Goal: Check status: Check status

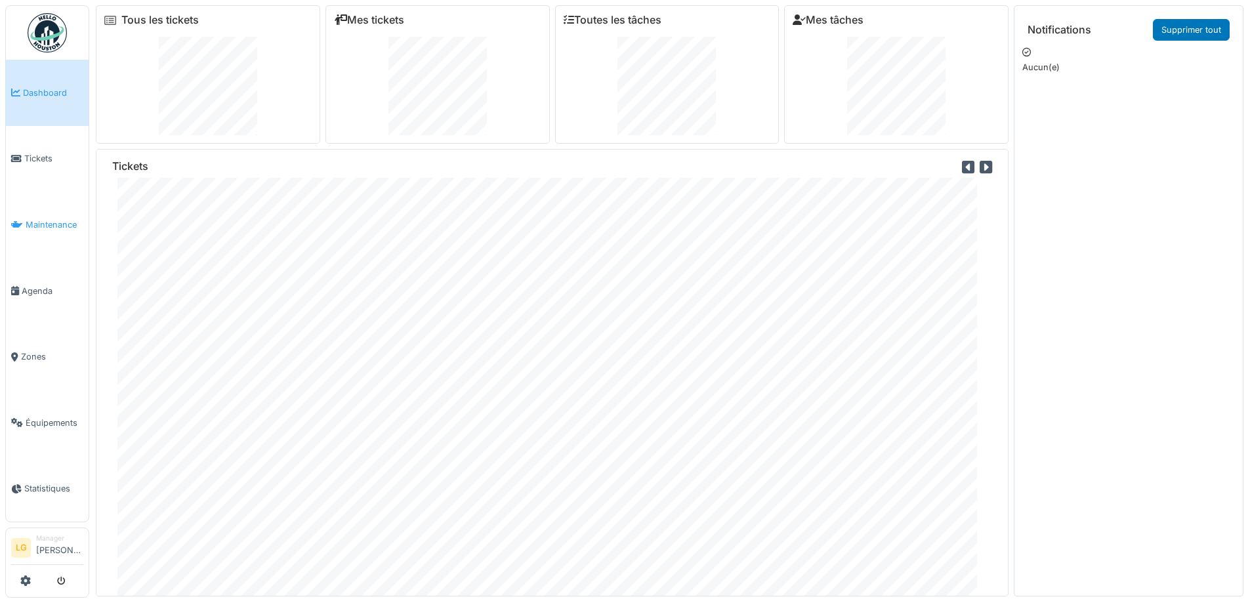
click at [28, 224] on span "Maintenance" at bounding box center [55, 225] width 58 height 12
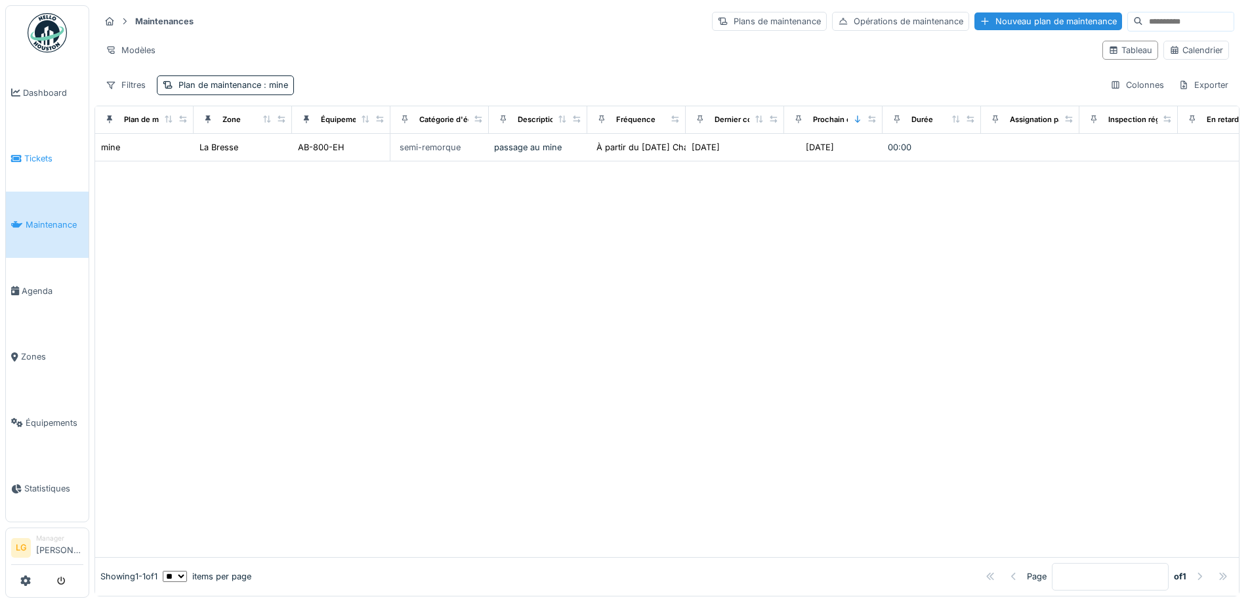
click at [42, 161] on span "Tickets" at bounding box center [53, 158] width 59 height 12
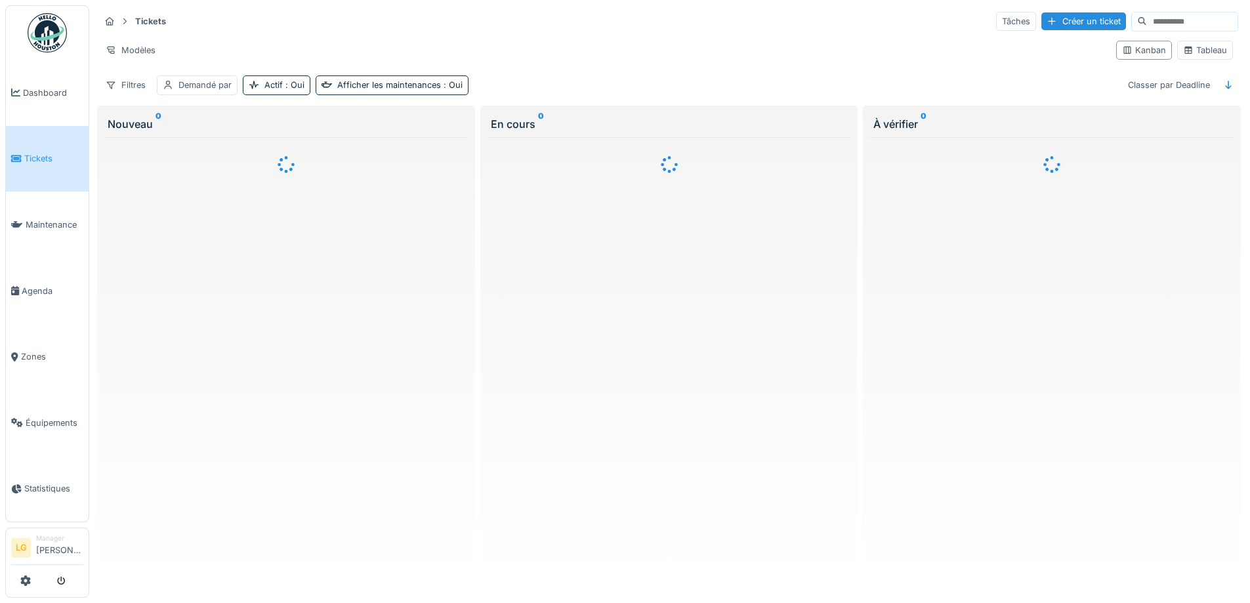
drag, startPoint x: 360, startPoint y: 174, endPoint x: 354, endPoint y: 203, distance: 29.5
click at [583, 12] on div "Tickets Tâches Créer un ticket" at bounding box center [669, 22] width 1139 height 22
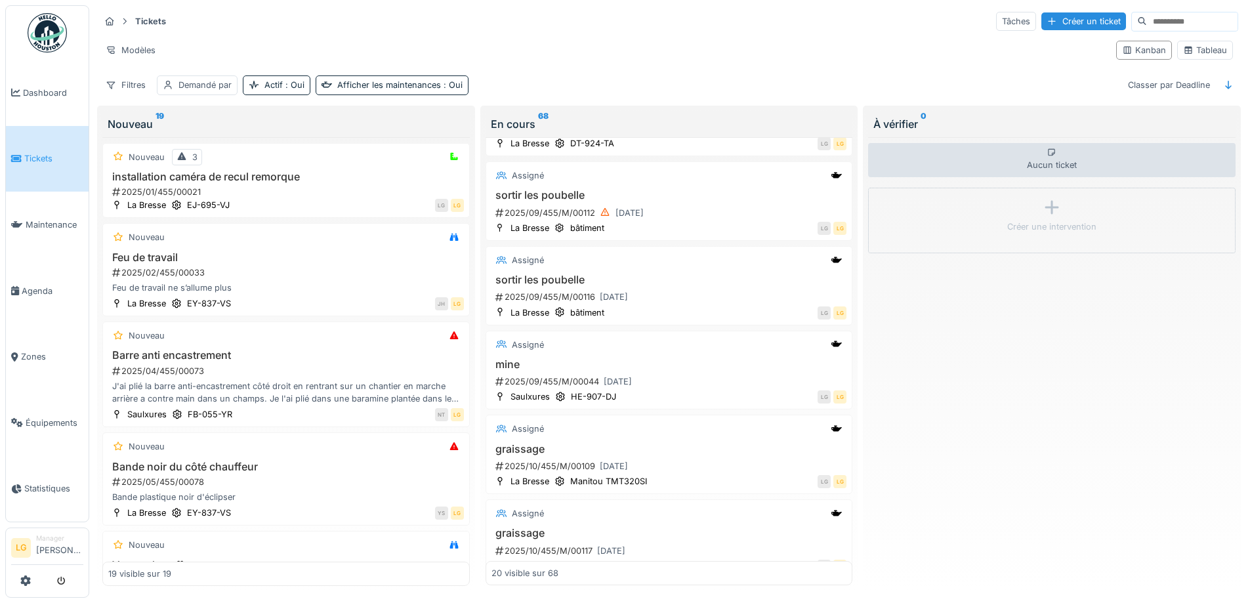
scroll to position [328, 0]
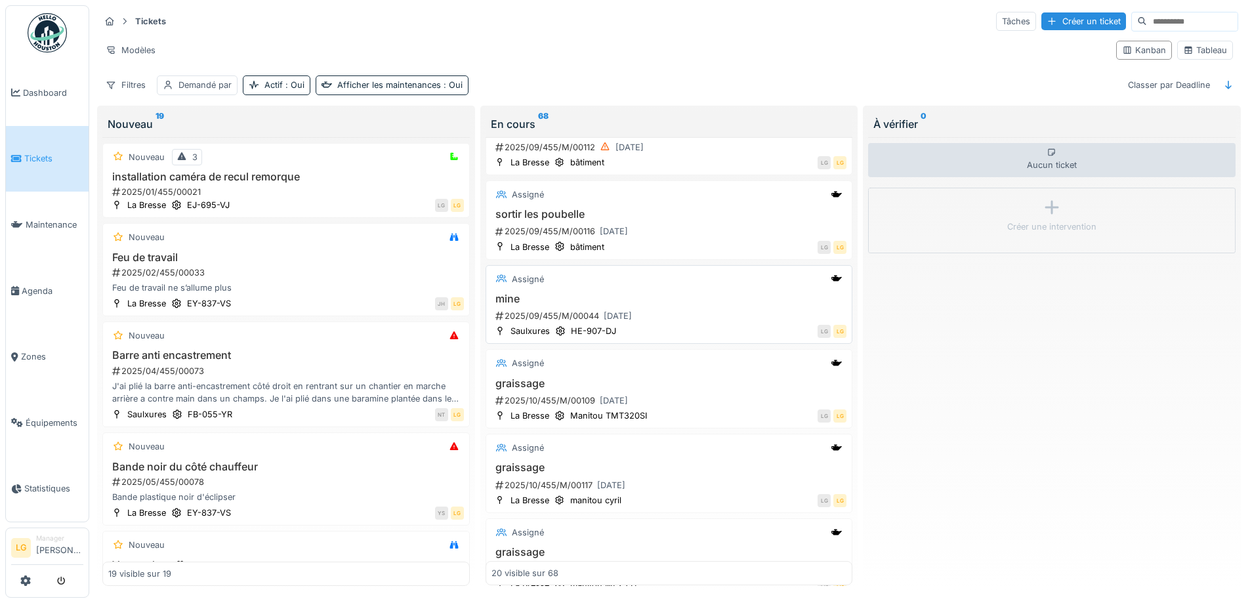
click at [688, 308] on div "2025/09/455/M/00044 25/09/2025" at bounding box center [670, 316] width 353 height 16
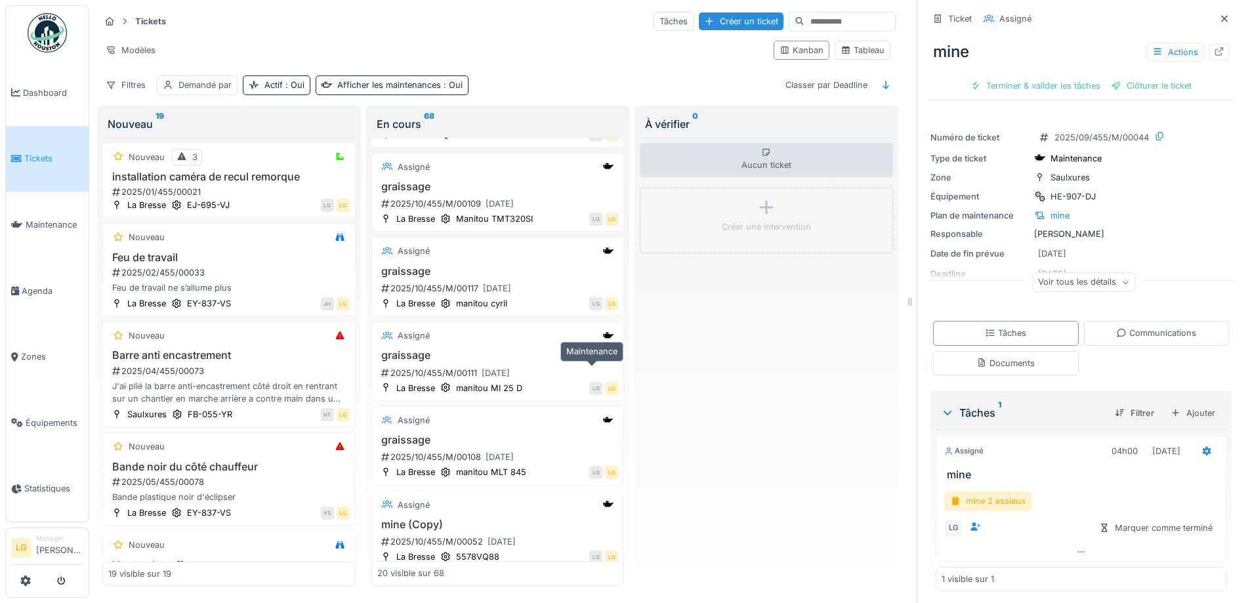
scroll to position [669, 0]
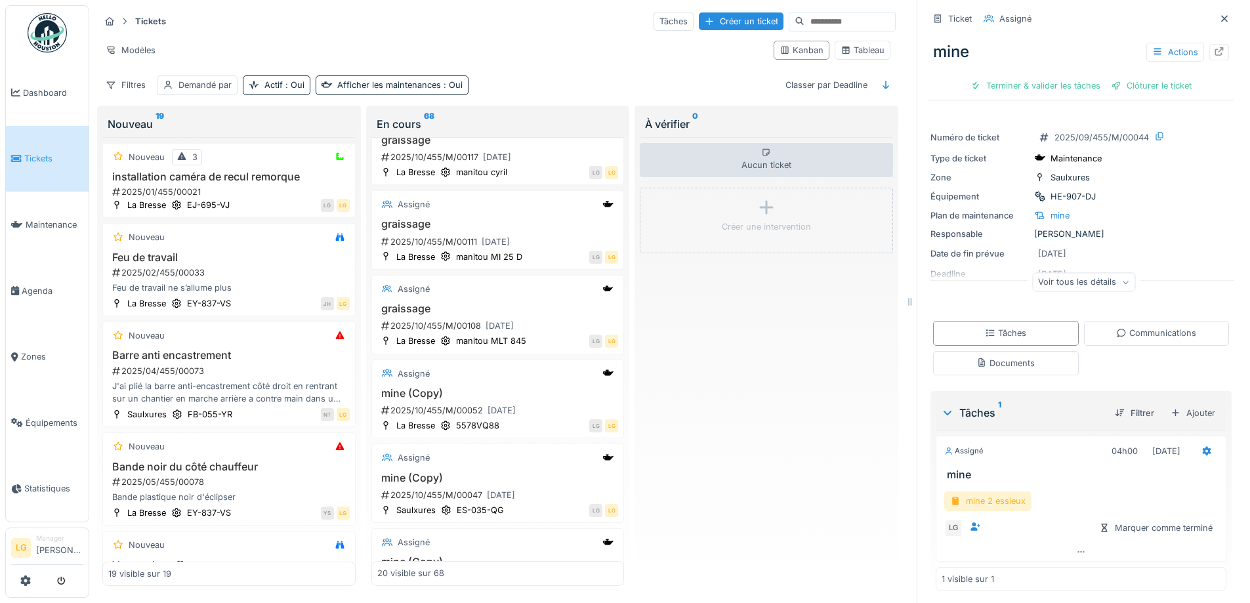
click at [967, 492] on div "mine 2 essieux" at bounding box center [987, 501] width 87 height 19
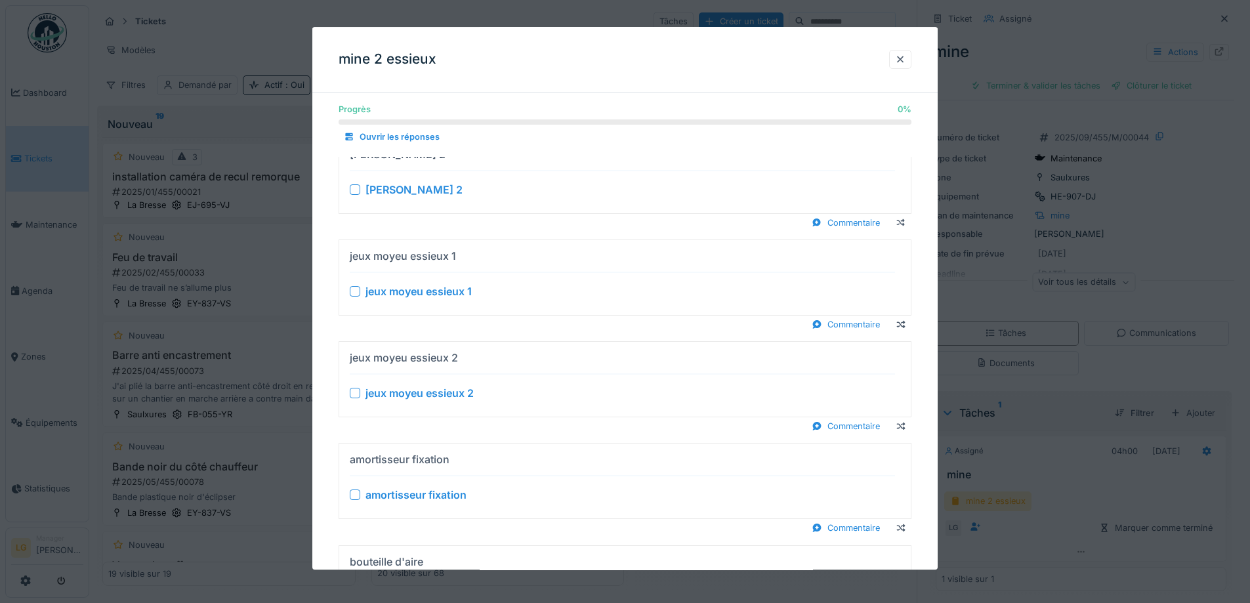
scroll to position [263, 0]
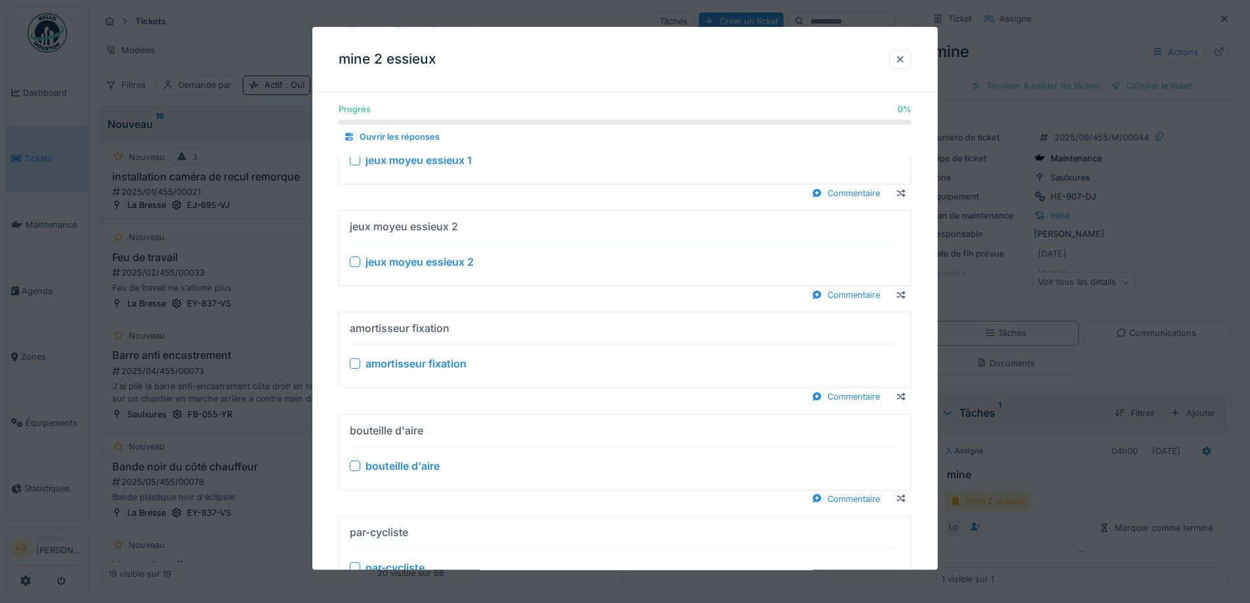
click at [358, 364] on div at bounding box center [355, 364] width 11 height 11
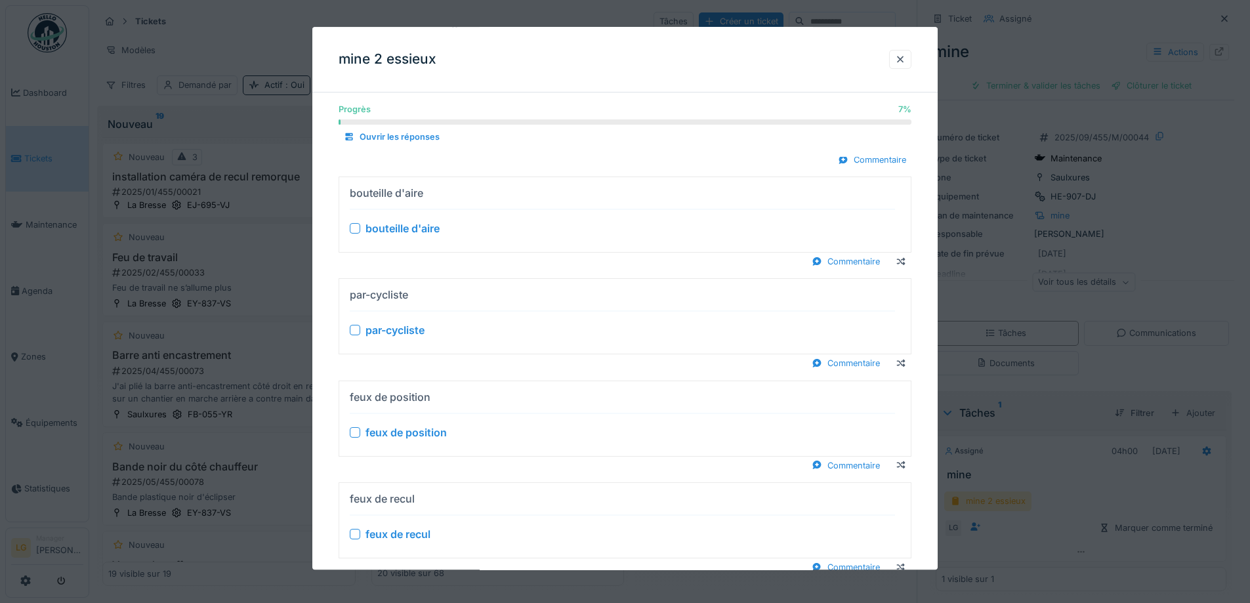
scroll to position [591, 0]
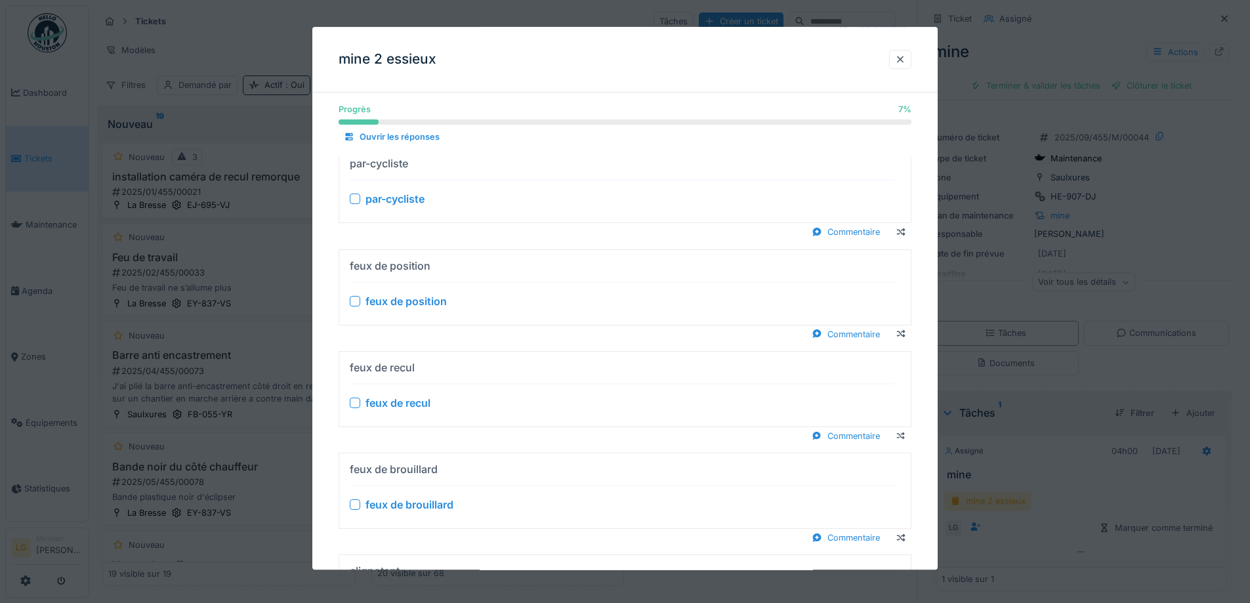
click at [353, 303] on div at bounding box center [355, 301] width 11 height 11
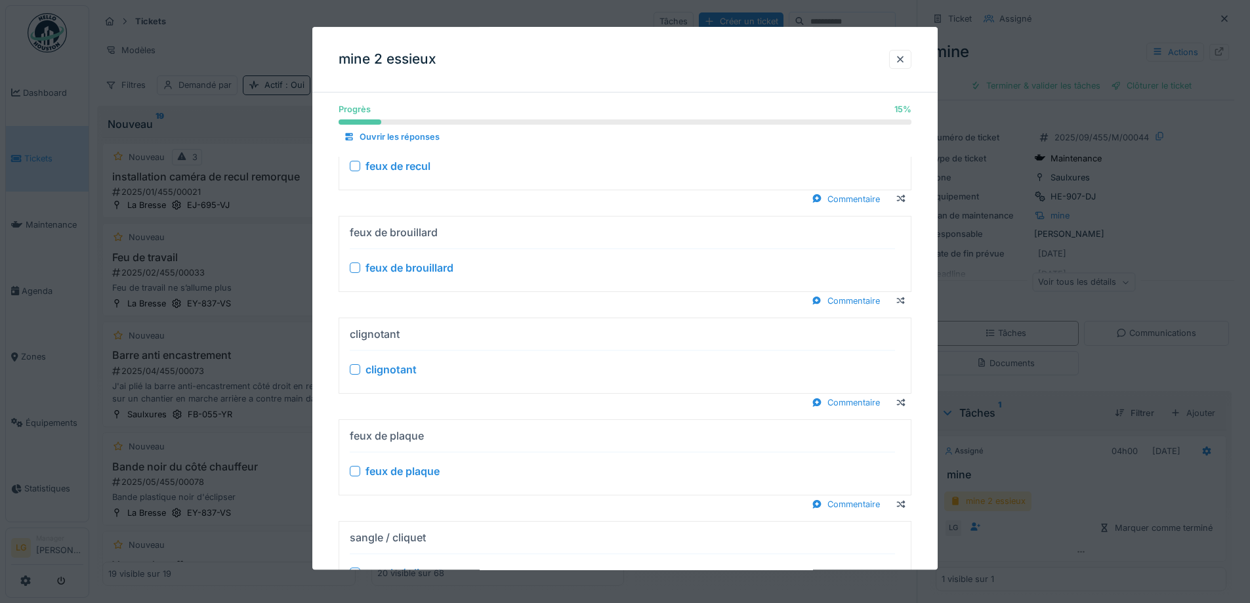
scroll to position [868, 0]
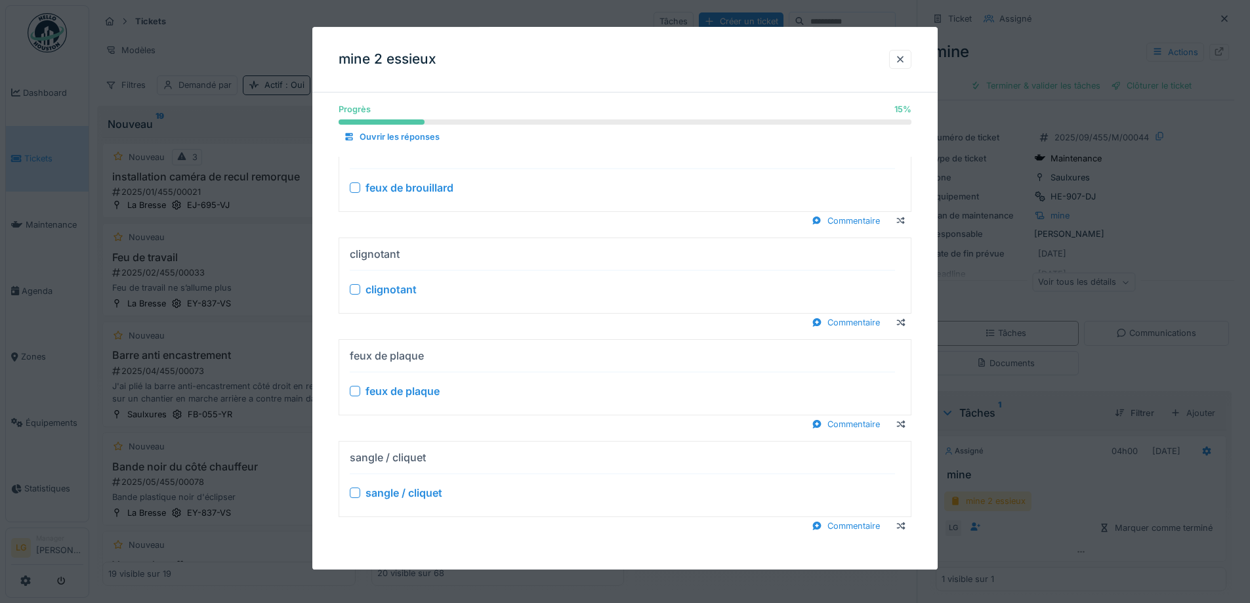
click at [355, 390] on div at bounding box center [355, 392] width 11 height 11
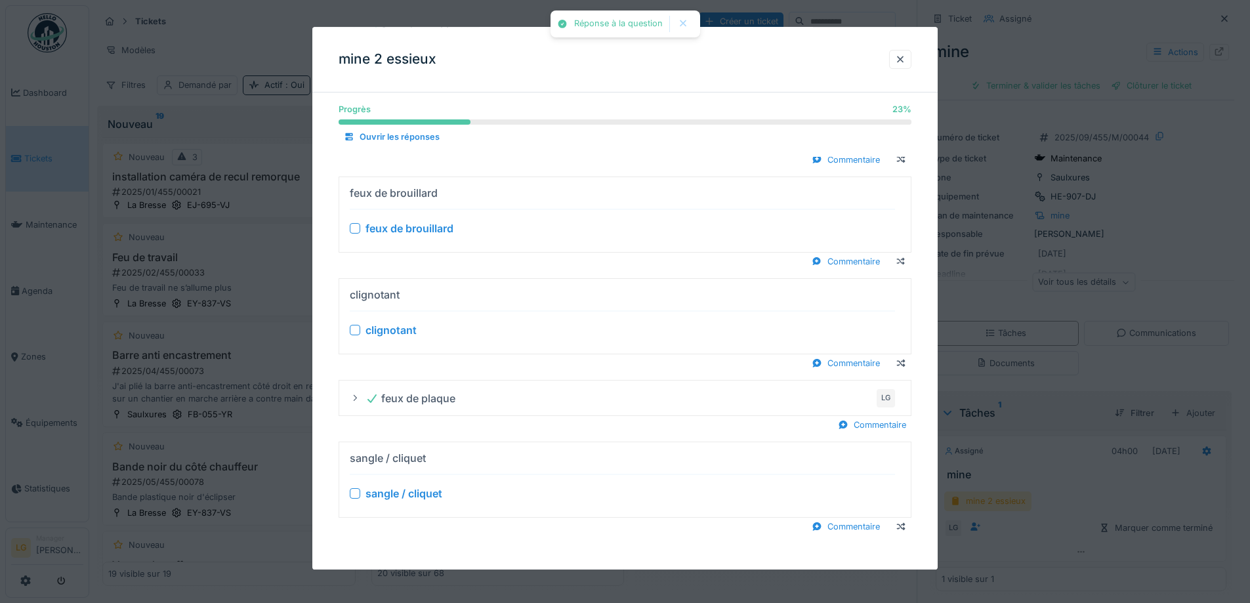
click at [358, 493] on div at bounding box center [355, 494] width 11 height 11
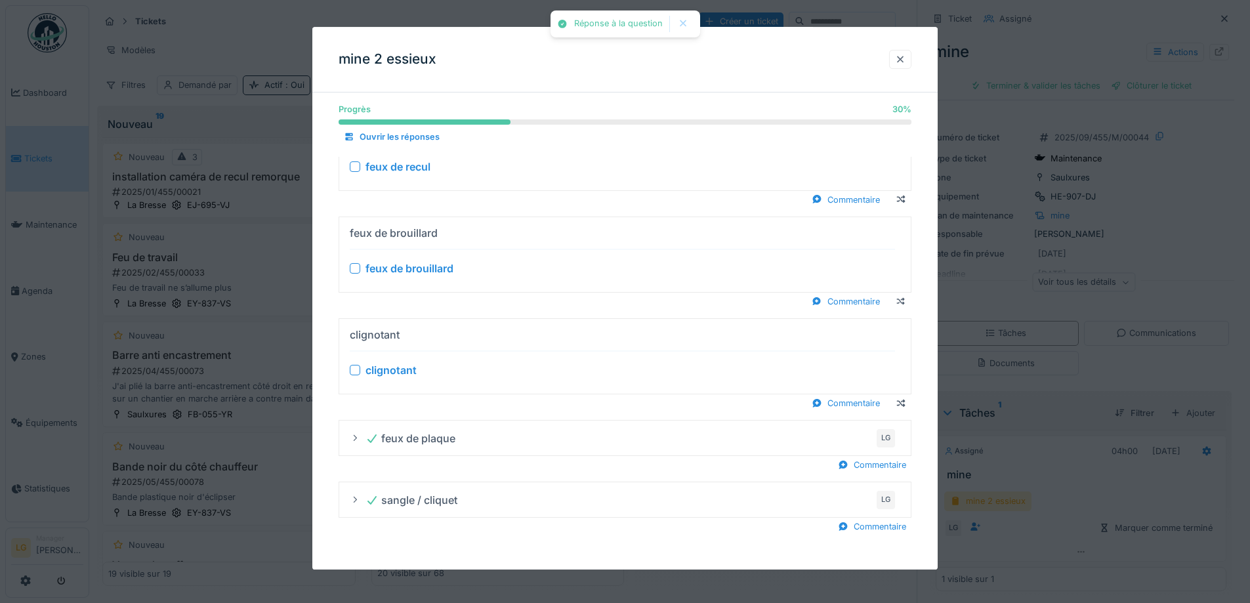
click at [905, 66] on div at bounding box center [900, 59] width 11 height 12
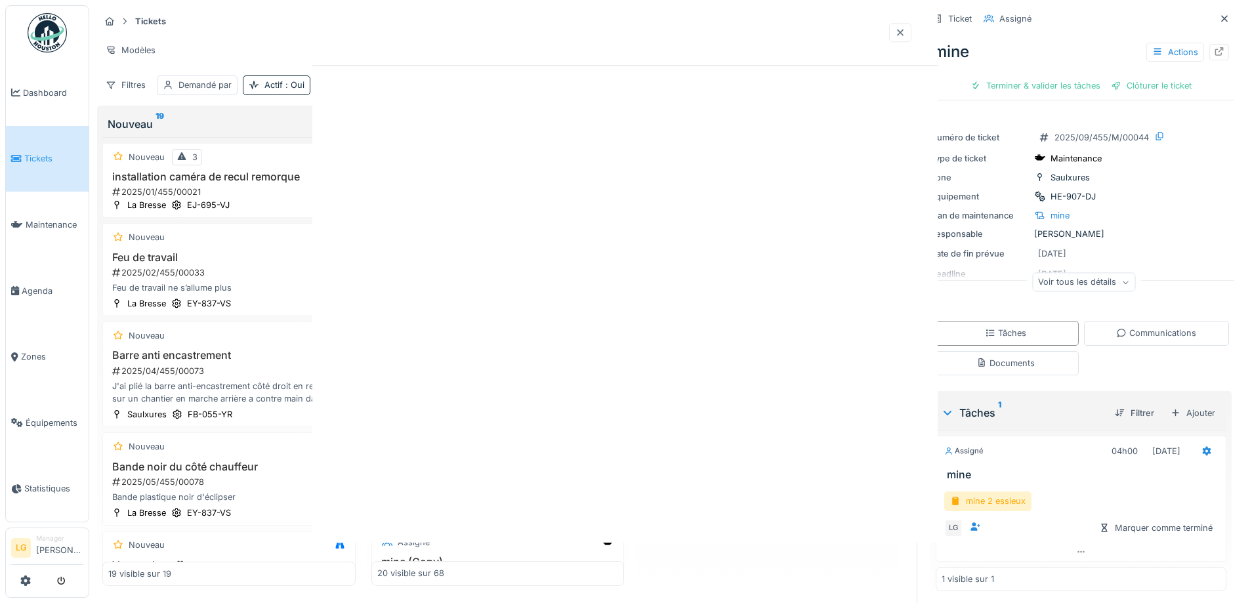
scroll to position [0, 0]
